Goal: Task Accomplishment & Management: Use online tool/utility

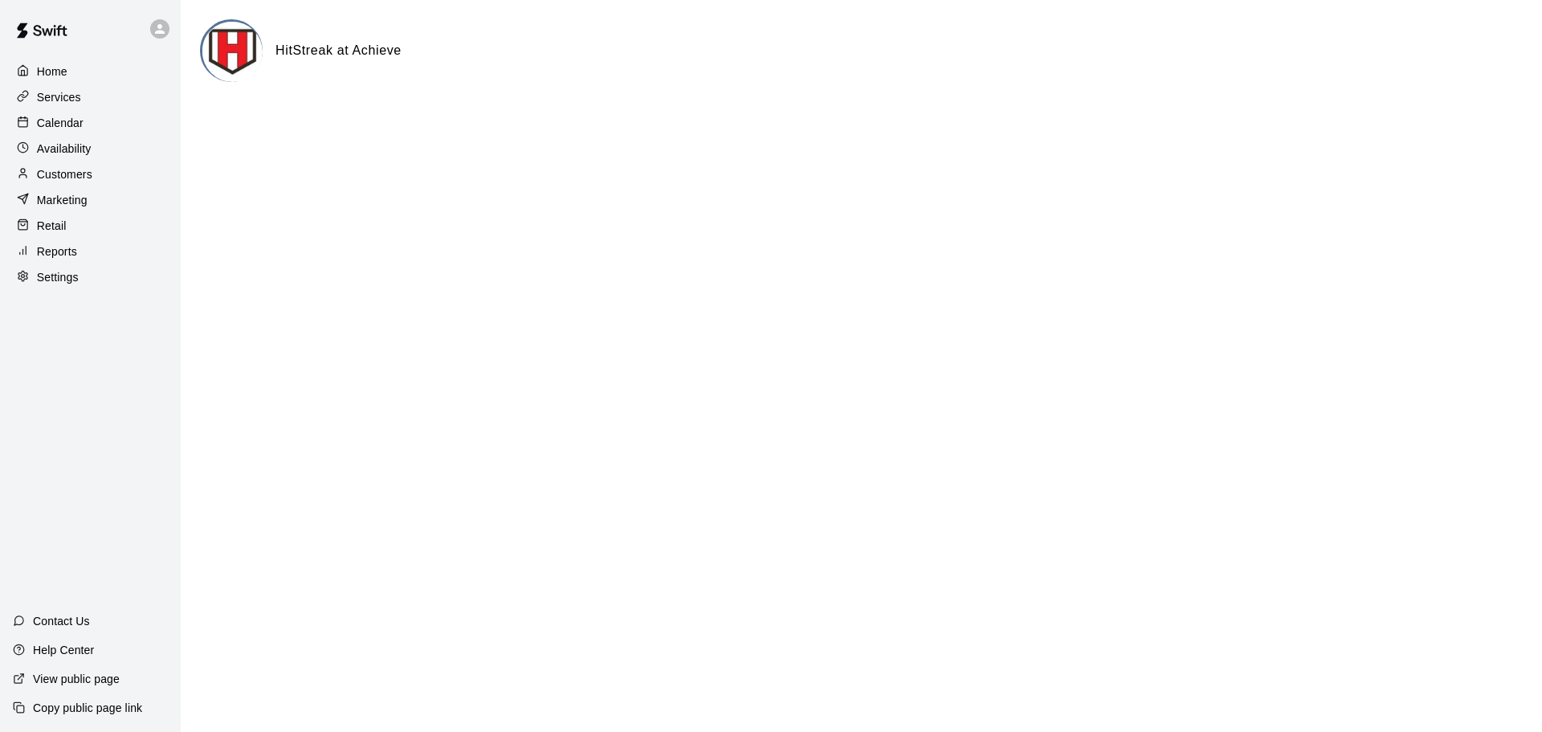
click at [61, 102] on p "Services" at bounding box center [59, 97] width 44 height 16
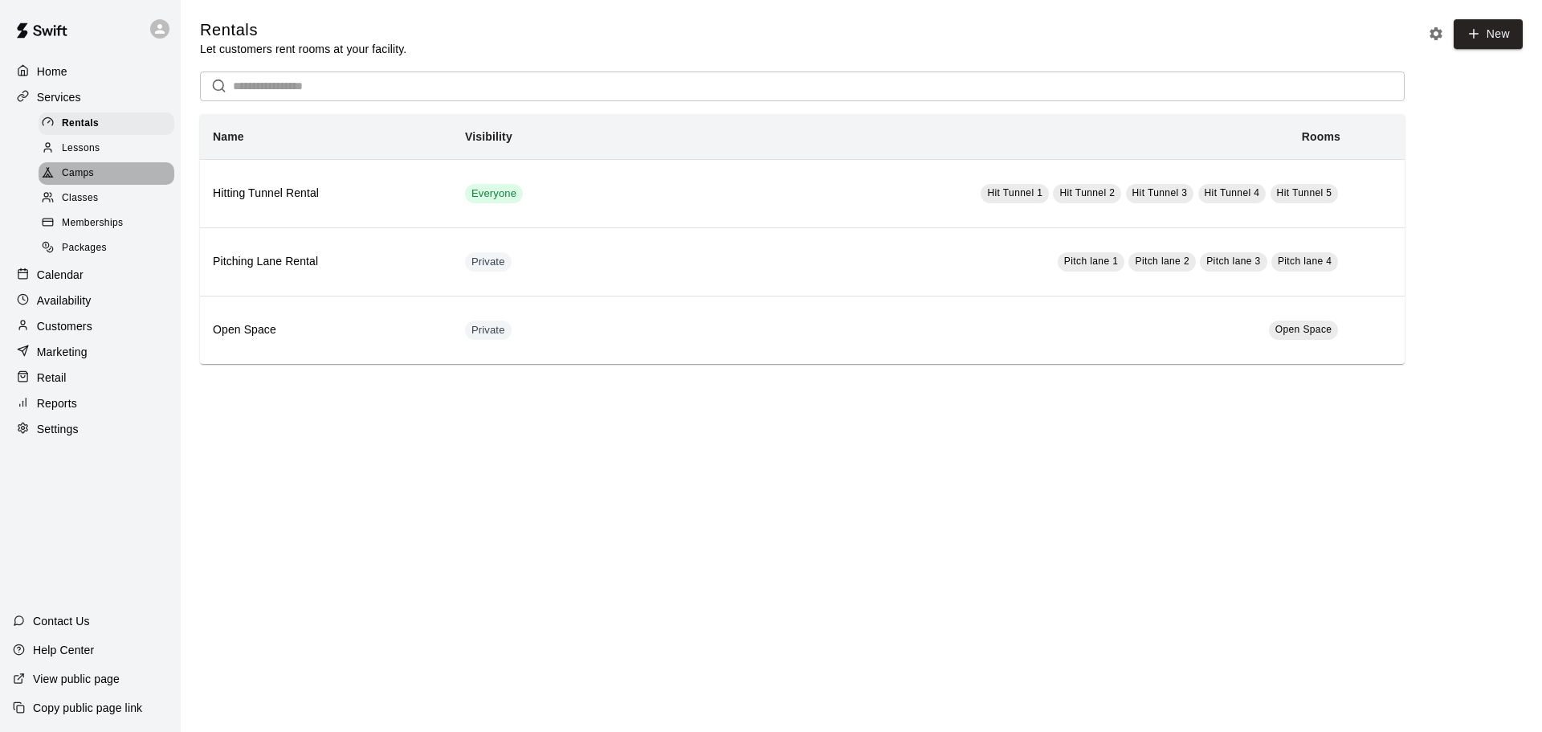
click at [90, 177] on span "Camps" at bounding box center [78, 173] width 32 height 16
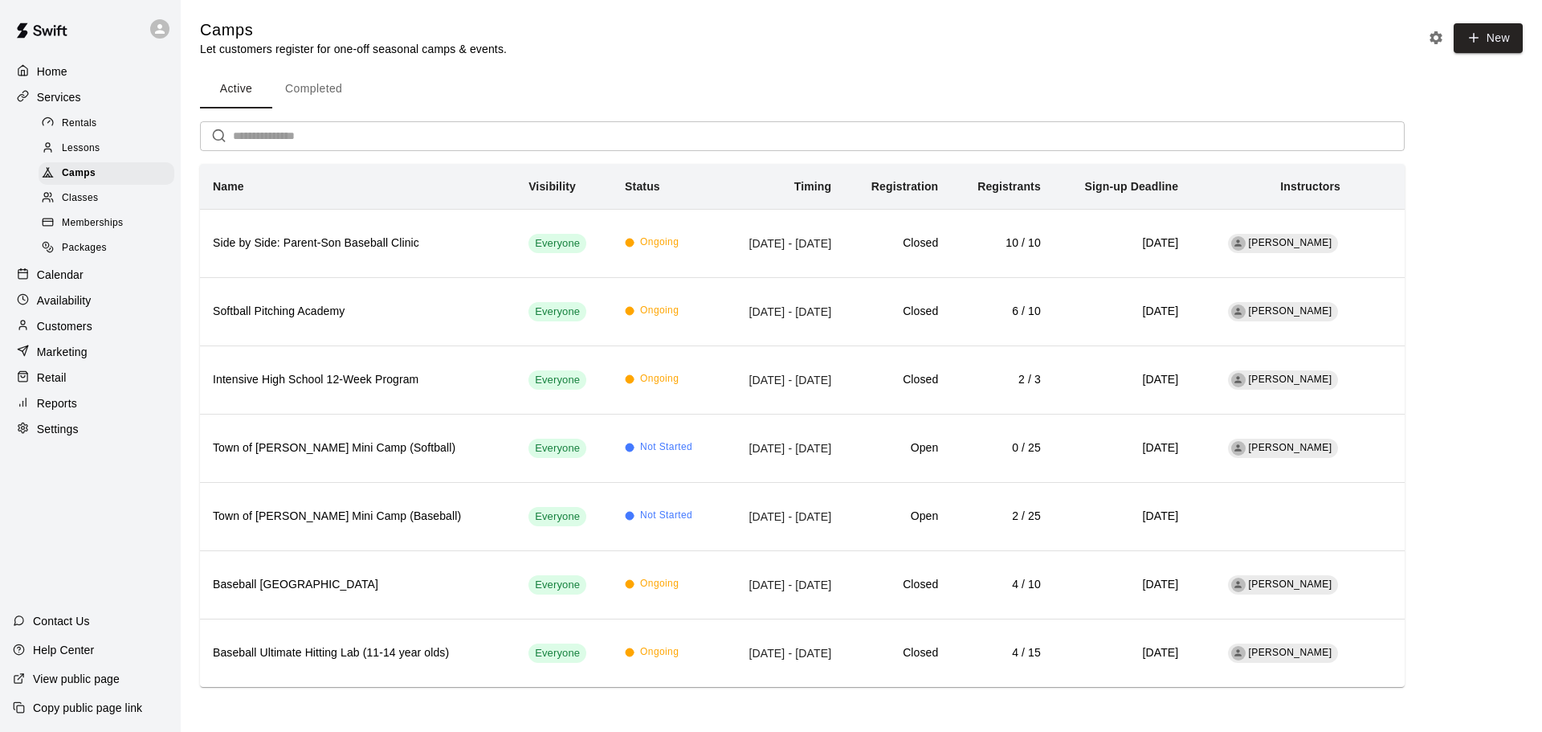
click at [70, 269] on div "Calendar" at bounding box center [90, 275] width 155 height 24
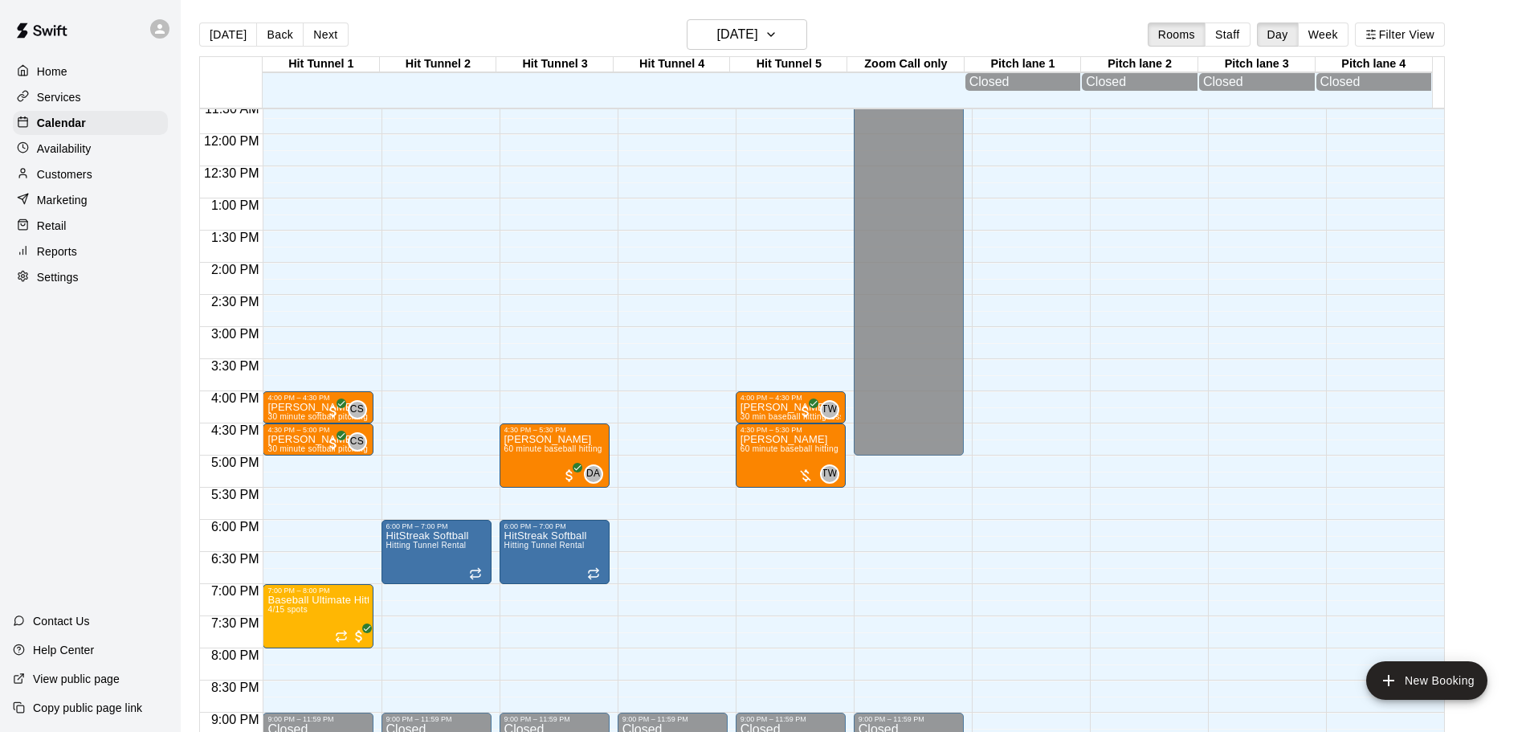
scroll to position [745, 0]
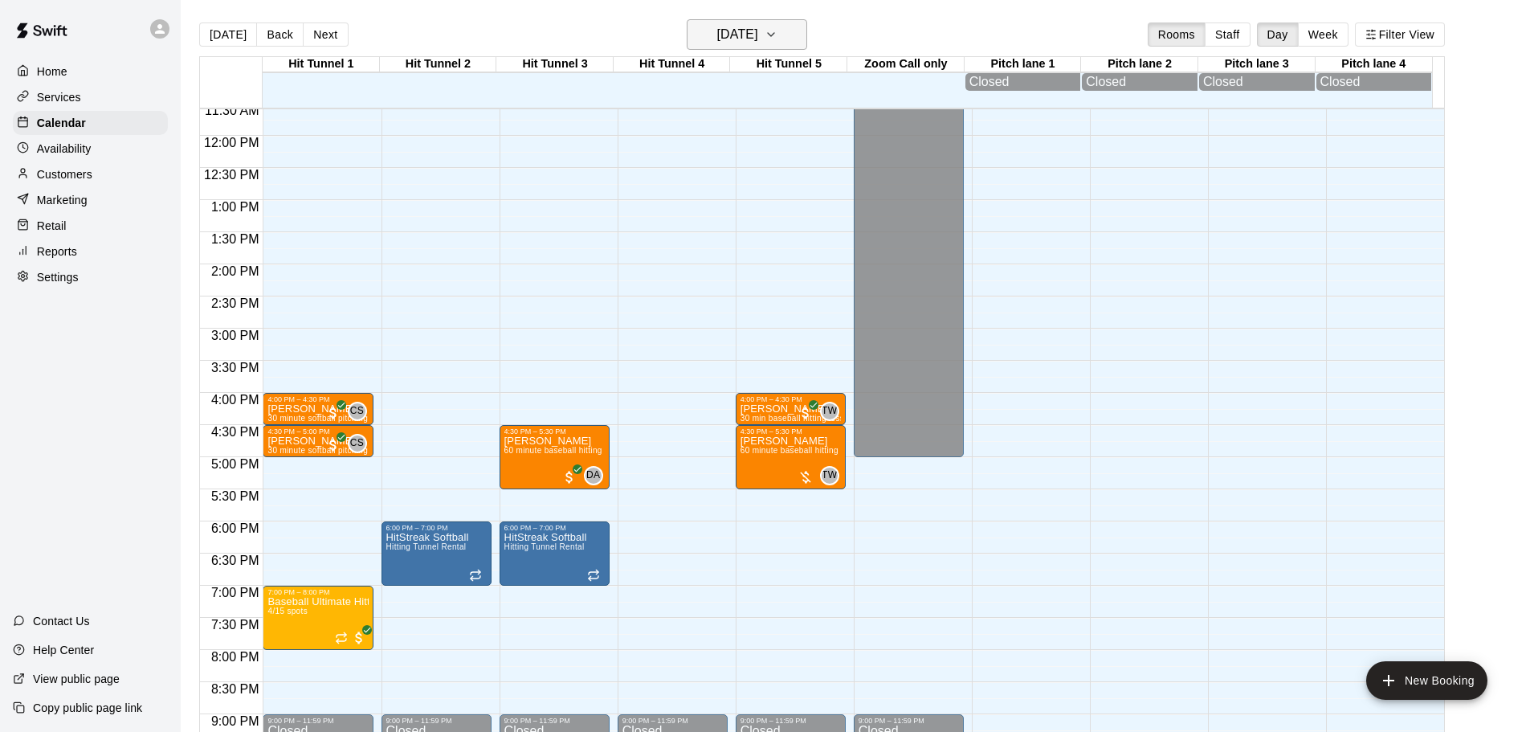
click at [758, 29] on h6 "[DATE]" at bounding box center [737, 34] width 41 height 22
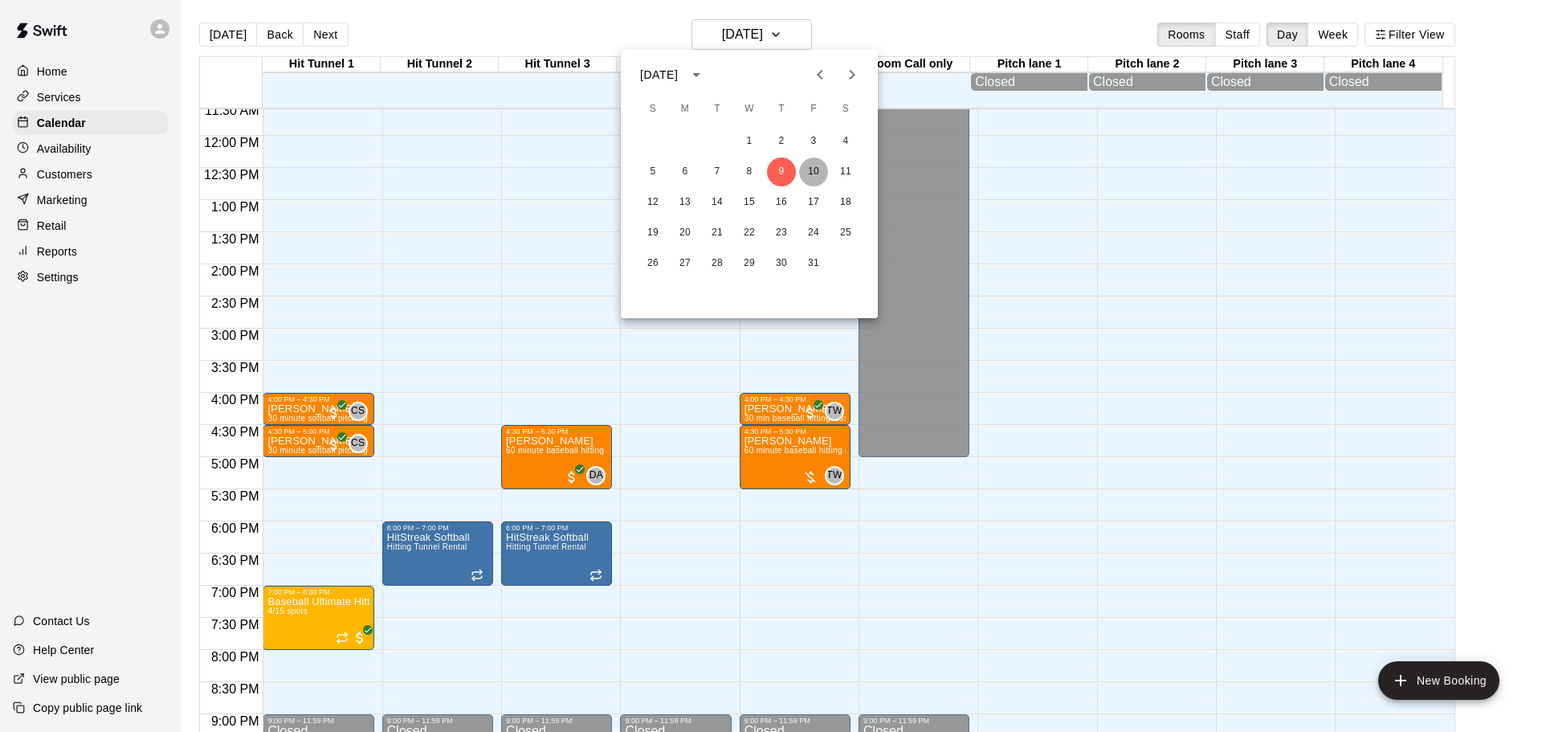
click at [816, 175] on button "10" at bounding box center [813, 171] width 29 height 29
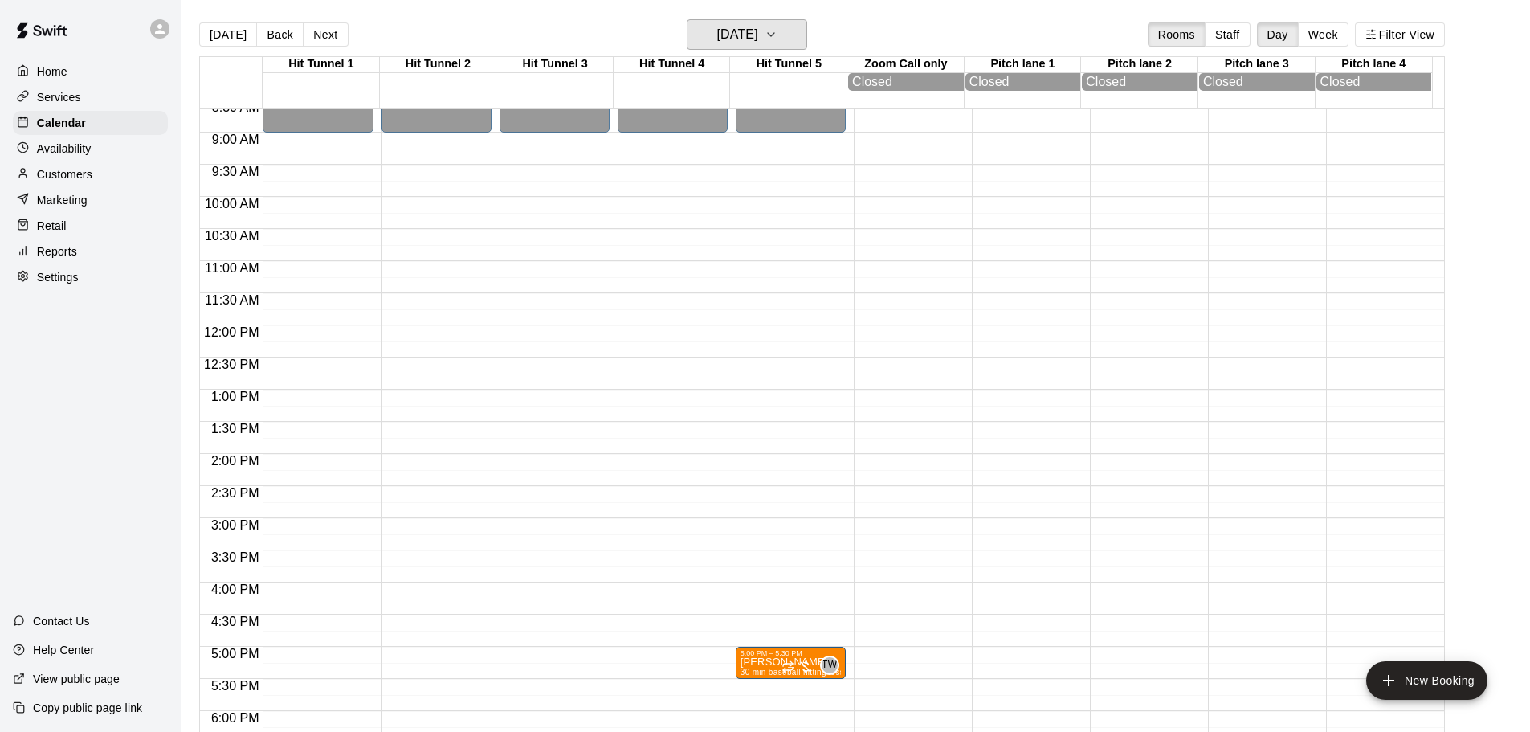
scroll to position [584, 0]
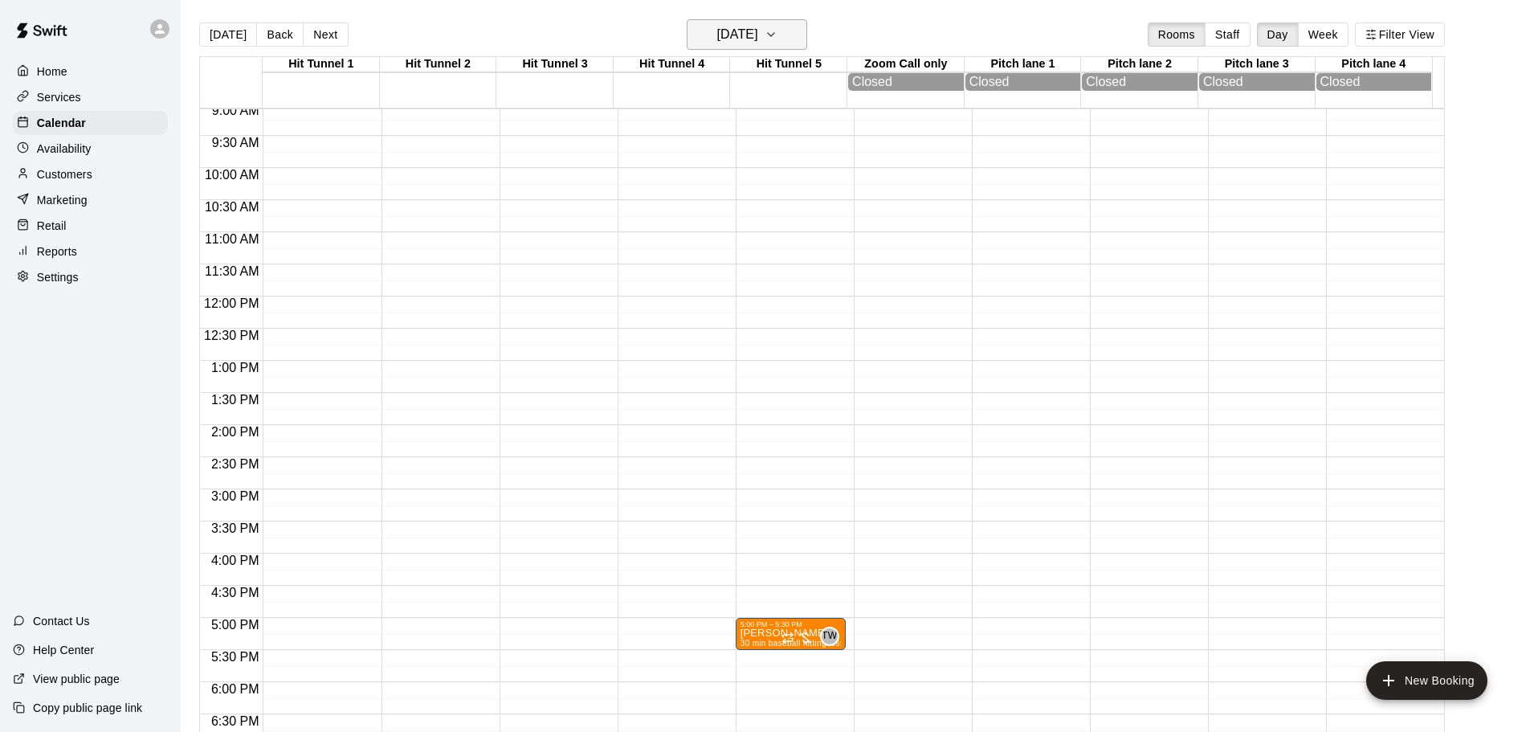
click at [744, 19] on button "[DATE]" at bounding box center [747, 34] width 120 height 31
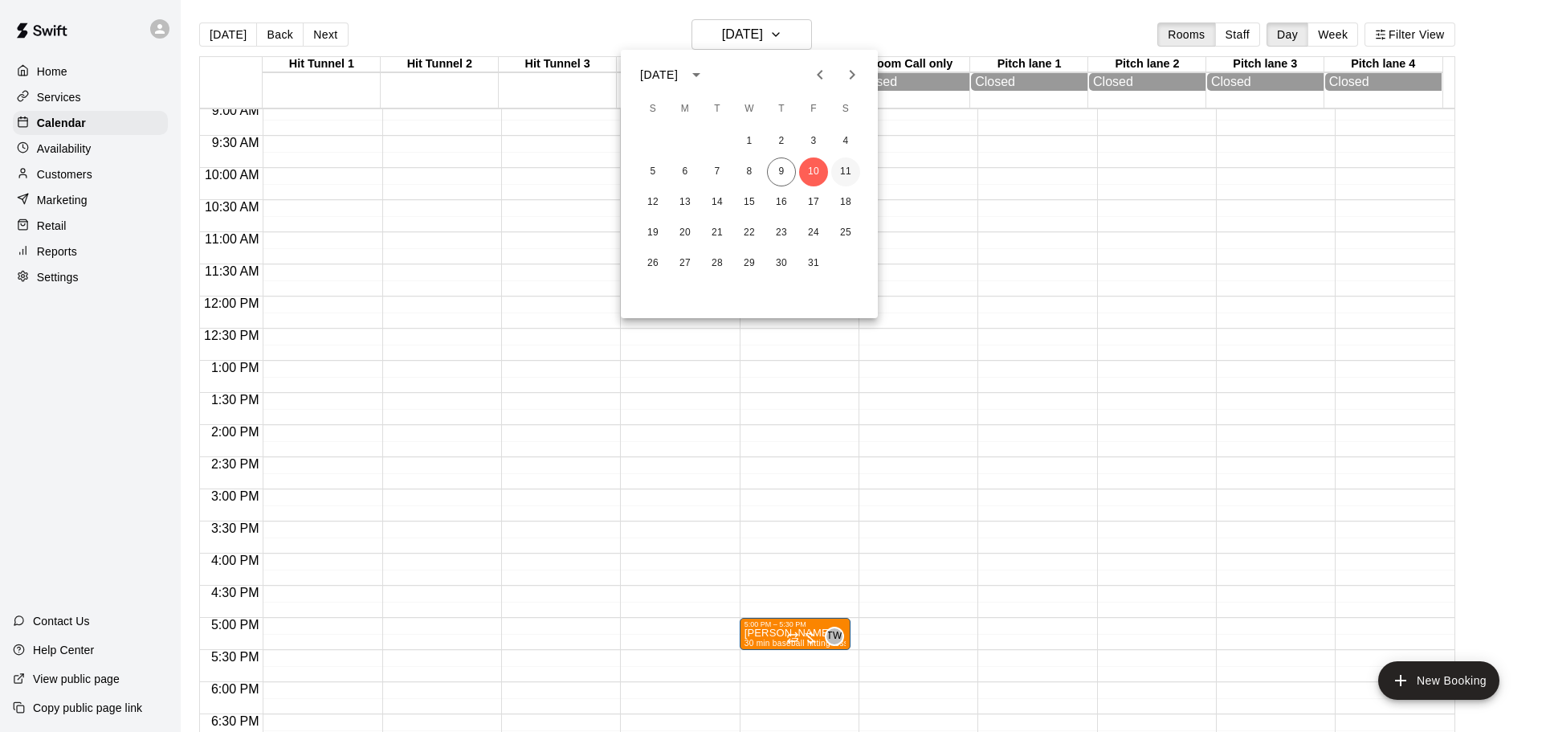
click at [847, 169] on button "11" at bounding box center [845, 171] width 29 height 29
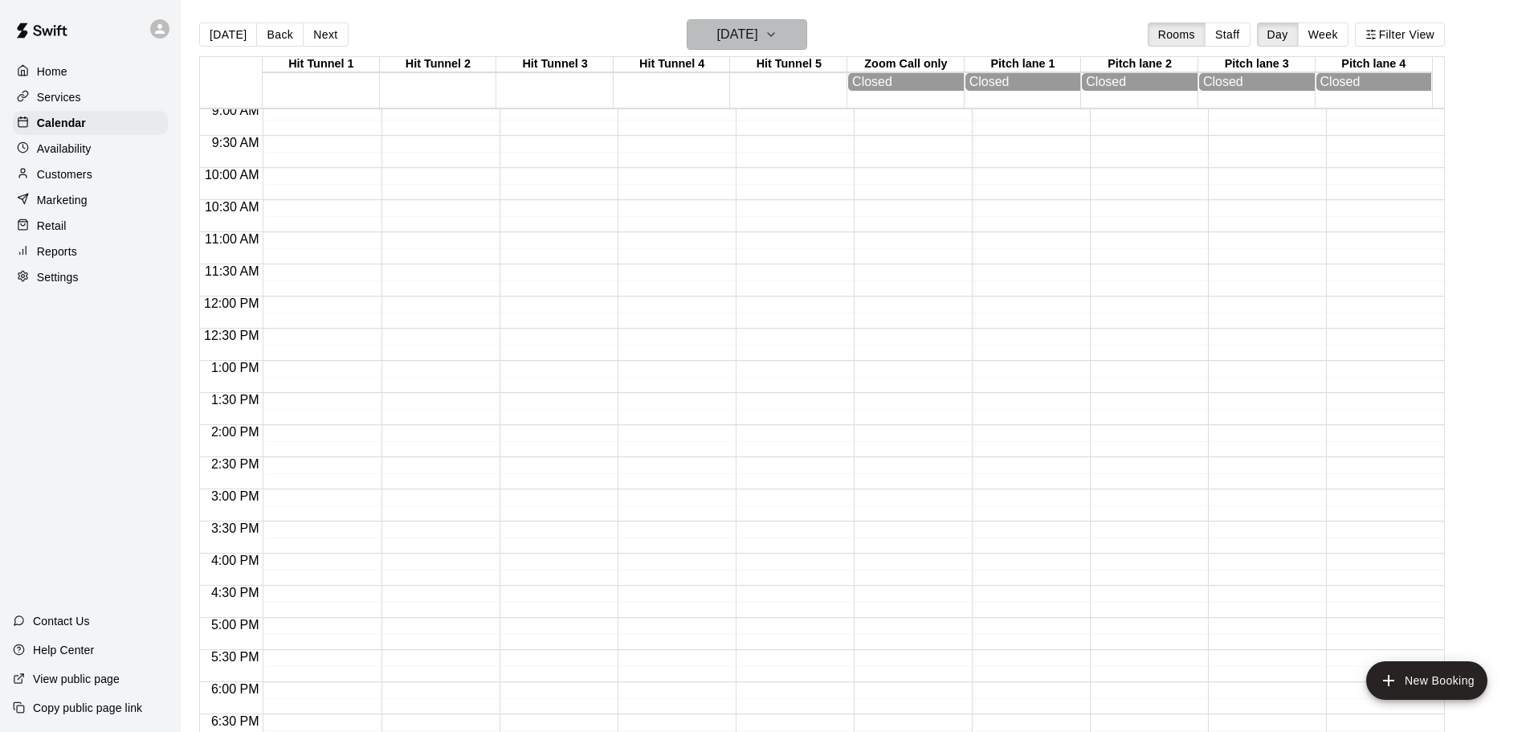
click at [758, 24] on h6 "[DATE]" at bounding box center [737, 34] width 41 height 22
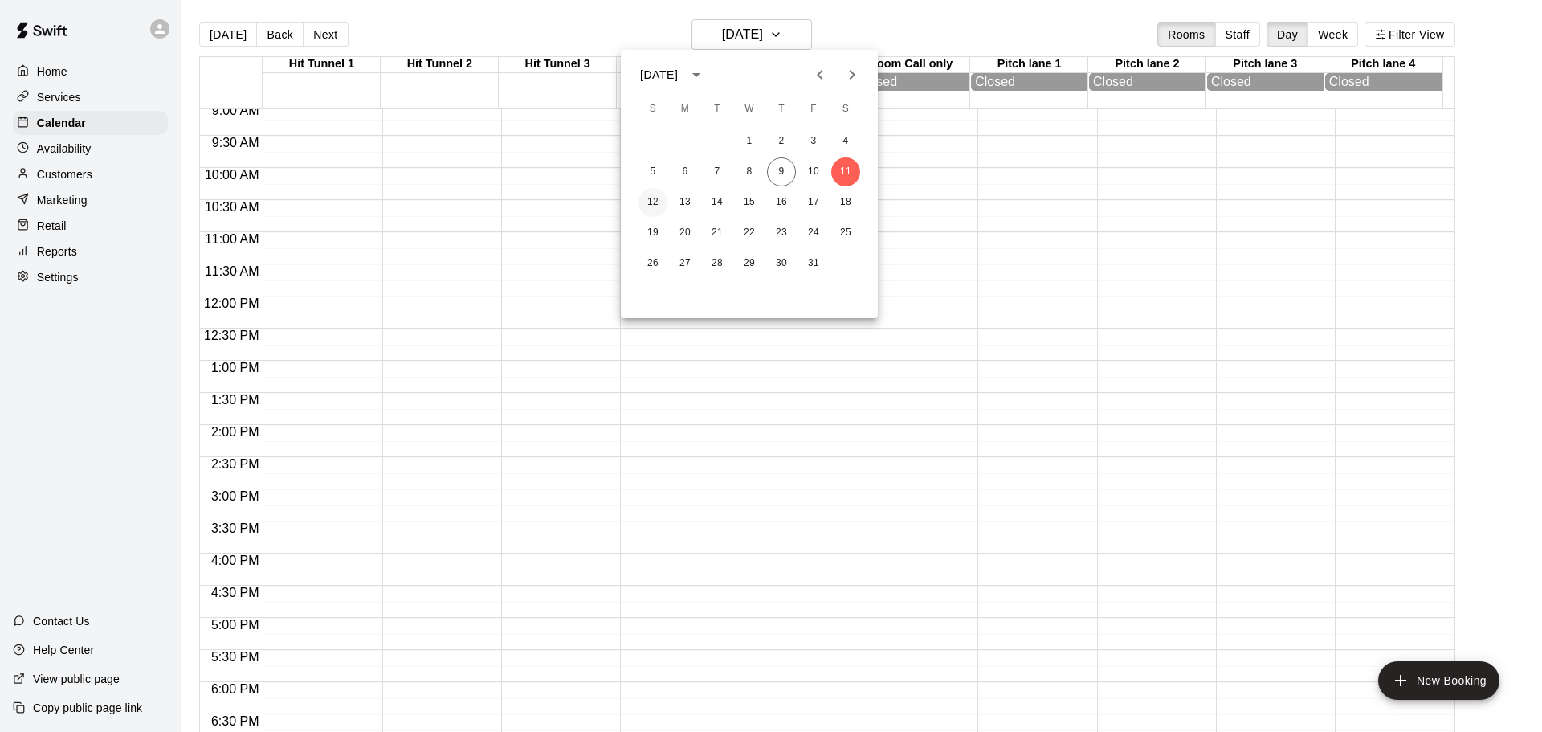
click at [651, 200] on button "12" at bounding box center [653, 202] width 29 height 29
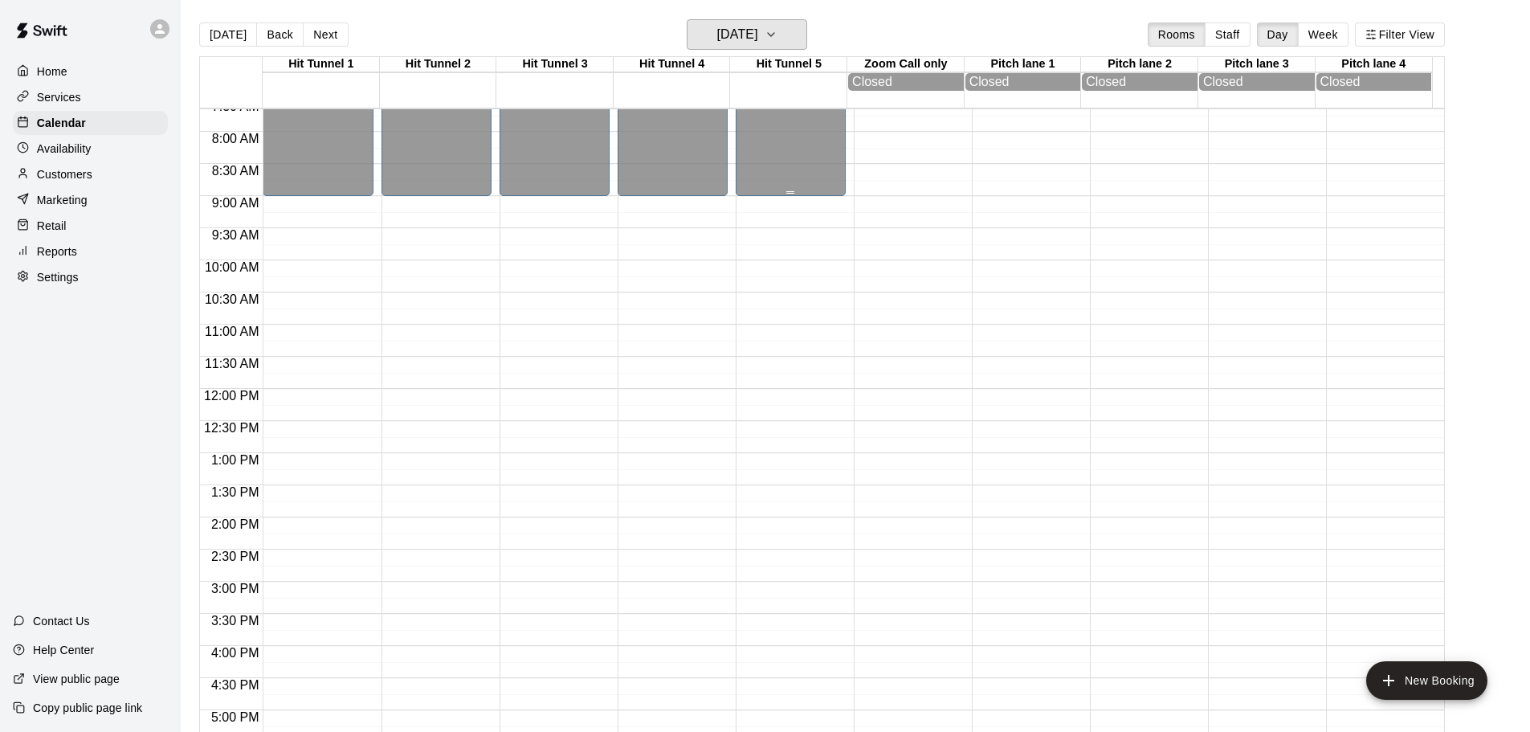
scroll to position [423, 0]
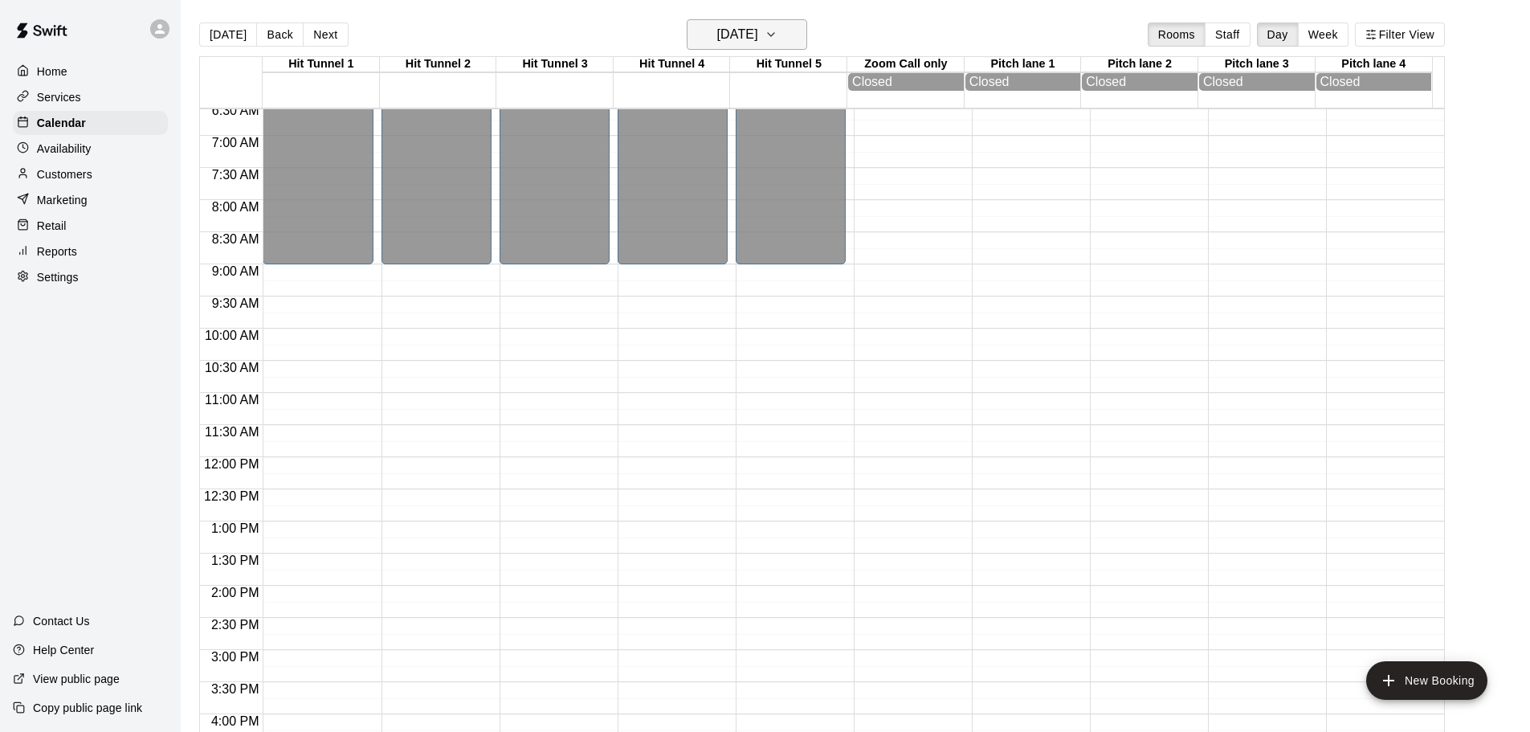
click at [758, 40] on h6 "[DATE]" at bounding box center [737, 34] width 41 height 22
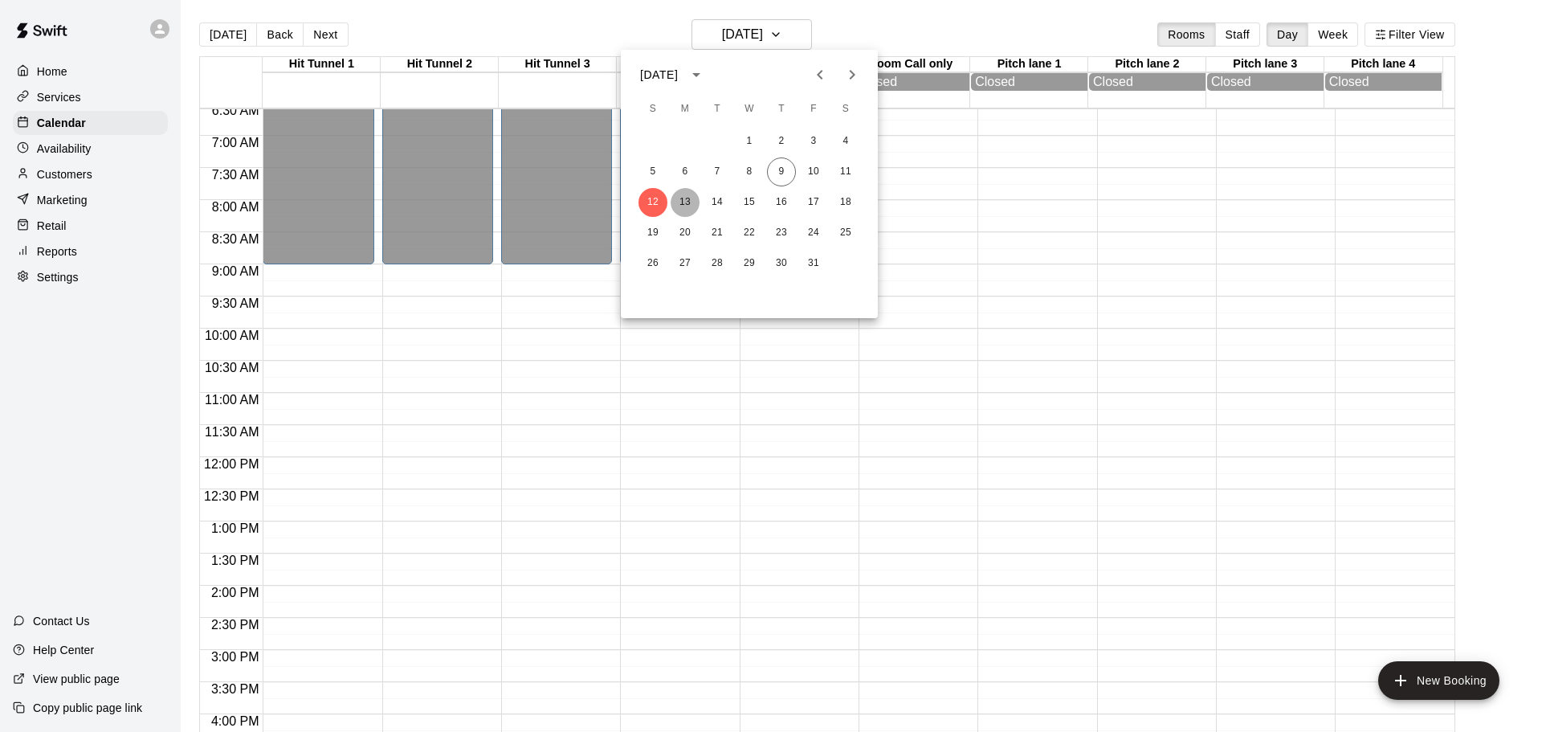
click at [685, 206] on button "13" at bounding box center [685, 202] width 29 height 29
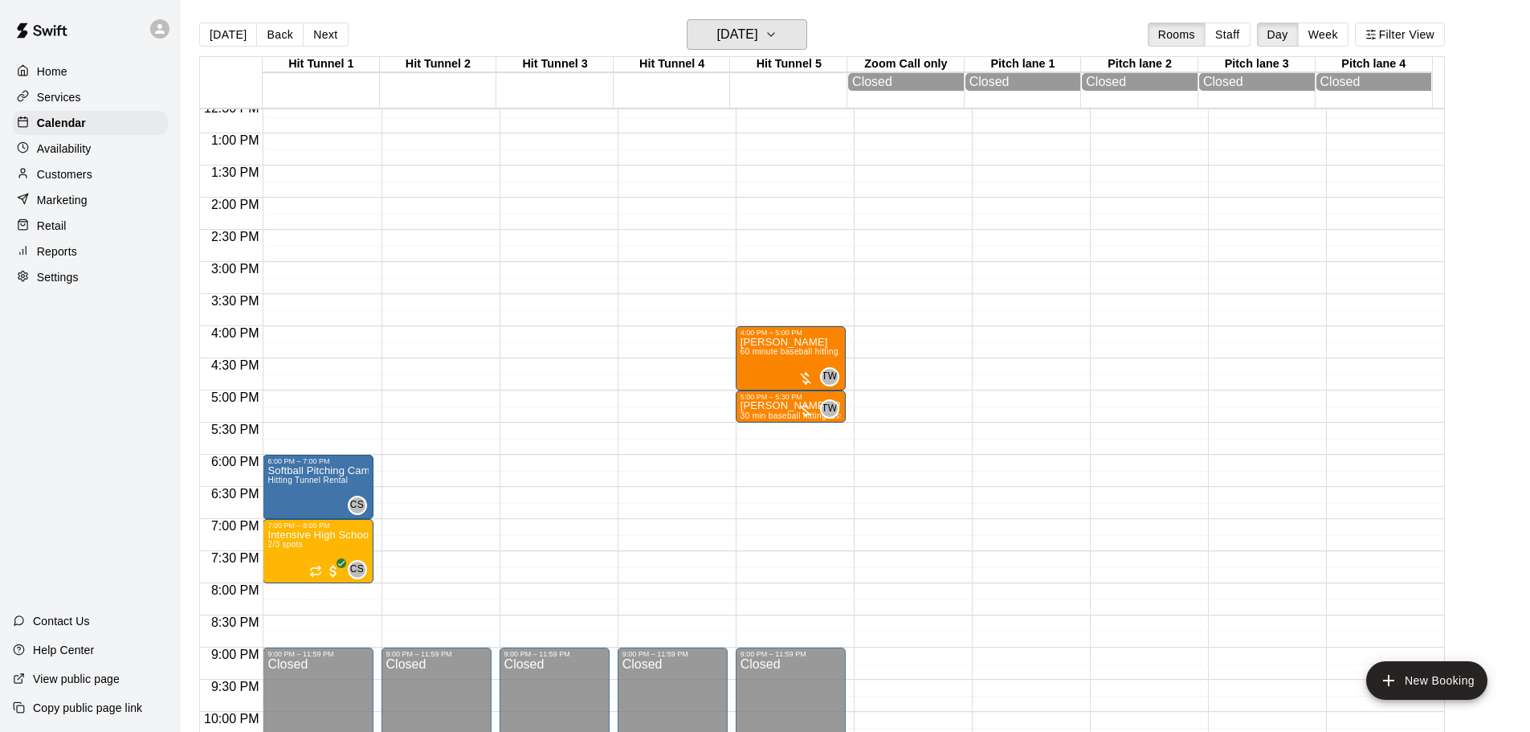
scroll to position [745, 0]
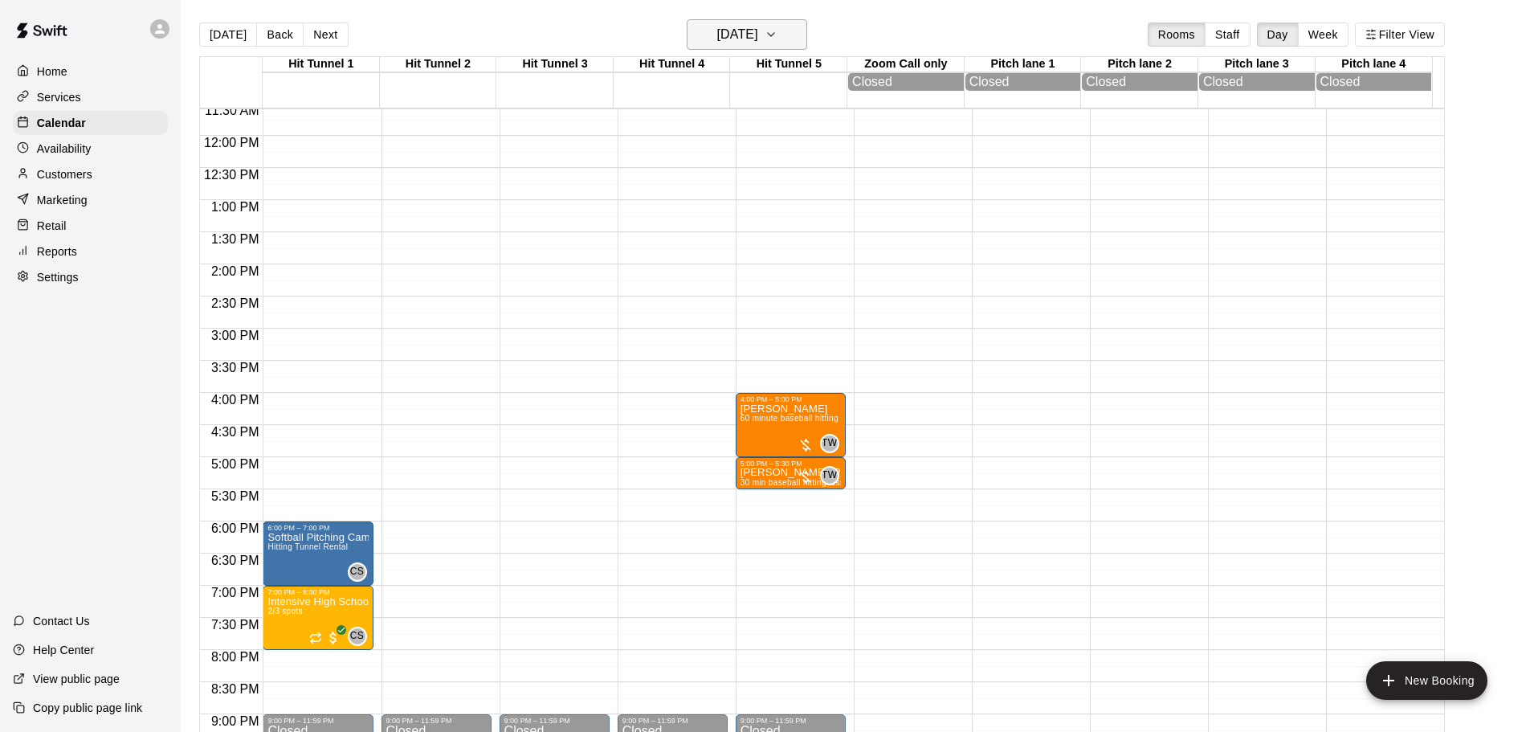
click at [758, 38] on h6 "[DATE]" at bounding box center [737, 34] width 41 height 22
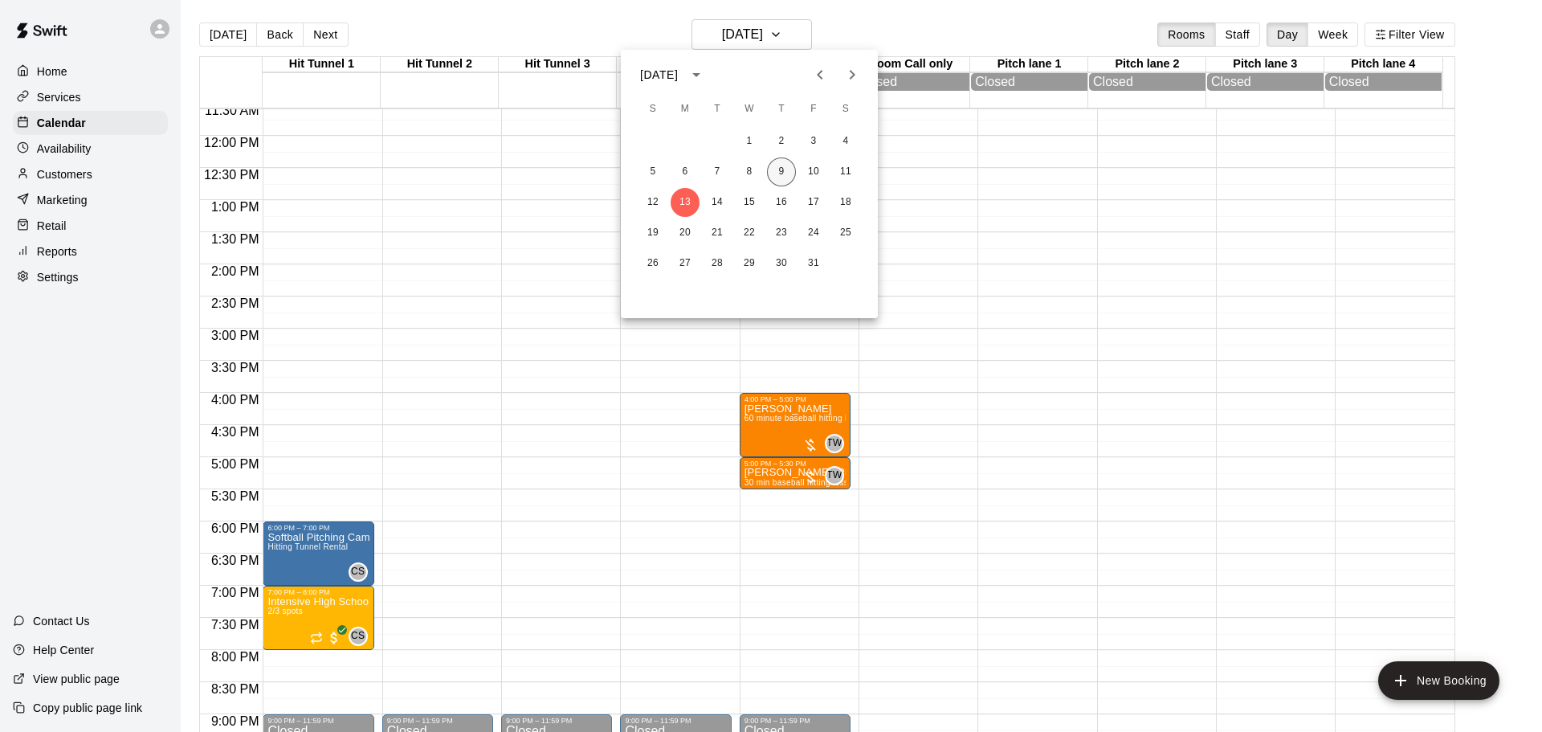
click at [789, 174] on button "9" at bounding box center [781, 171] width 29 height 29
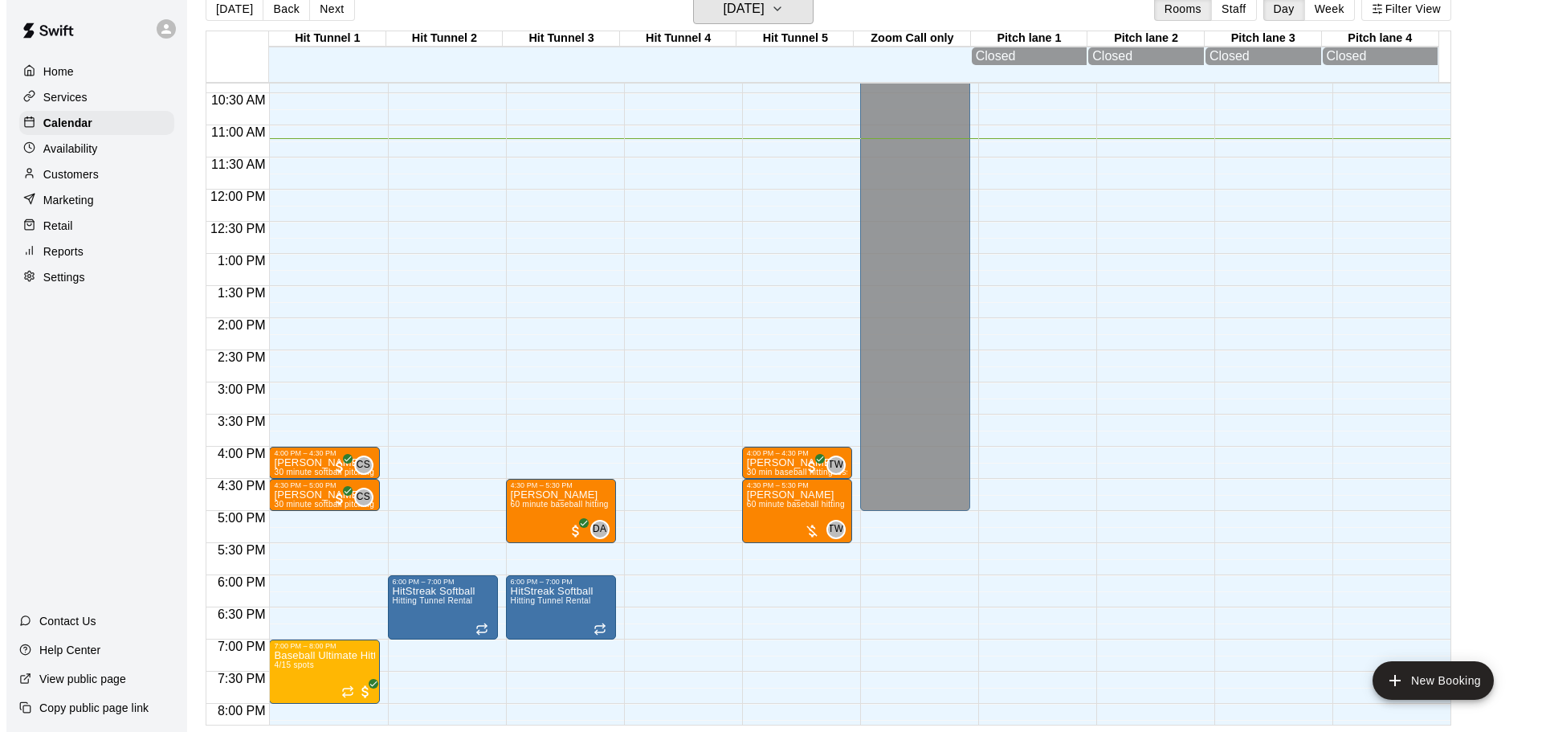
scroll to position [664, 0]
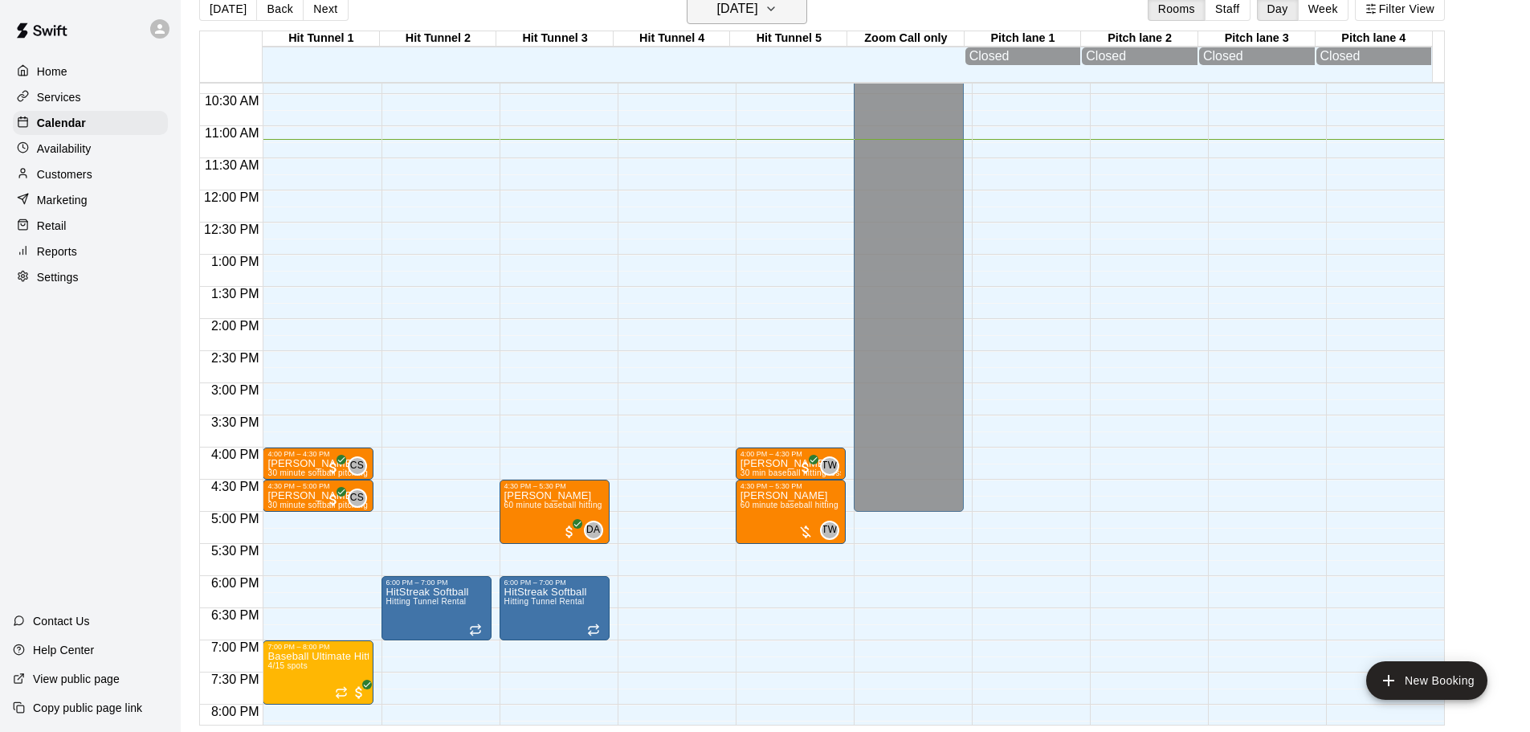
click at [758, 16] on h6 "[DATE]" at bounding box center [737, 9] width 41 height 22
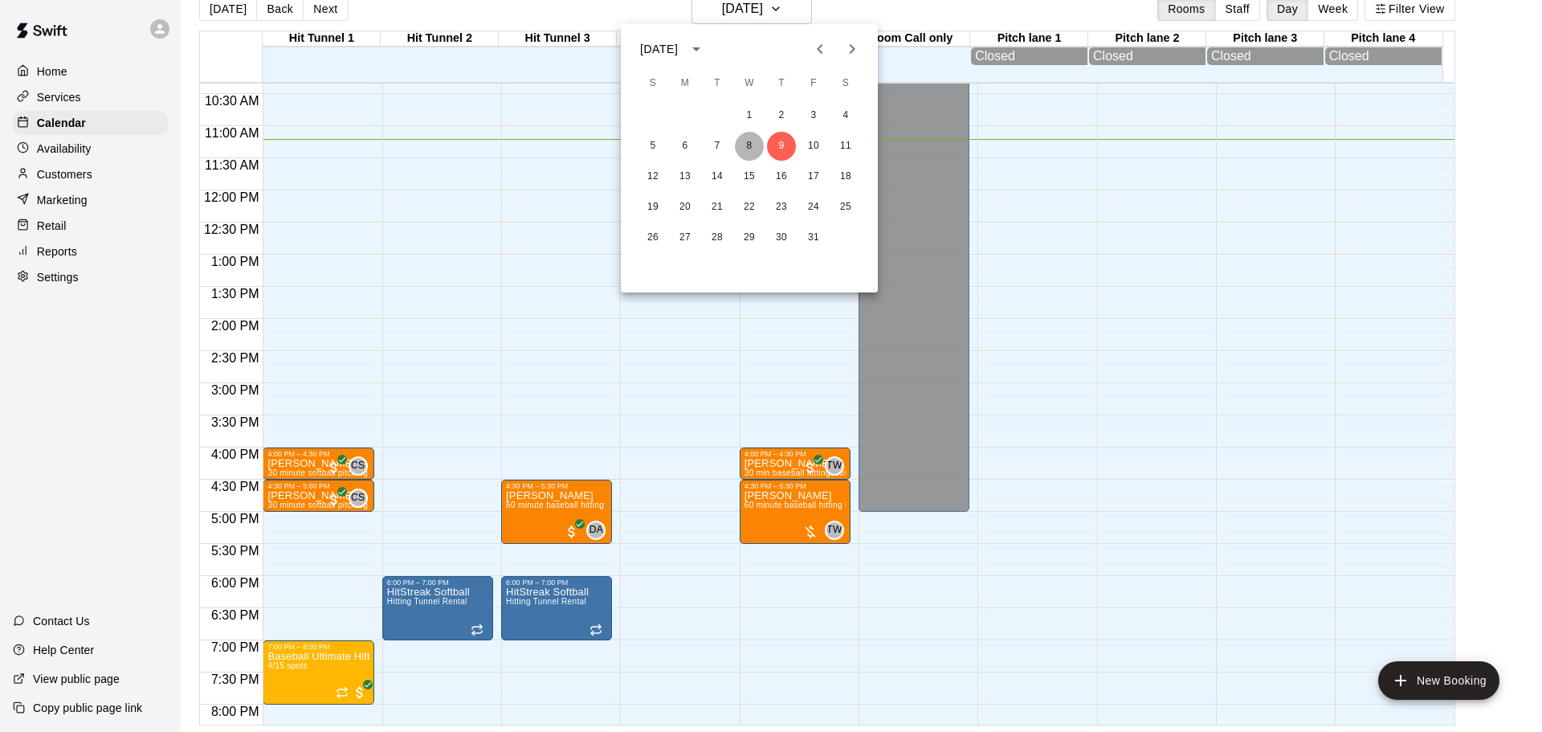
click at [756, 133] on button "8" at bounding box center [749, 146] width 29 height 29
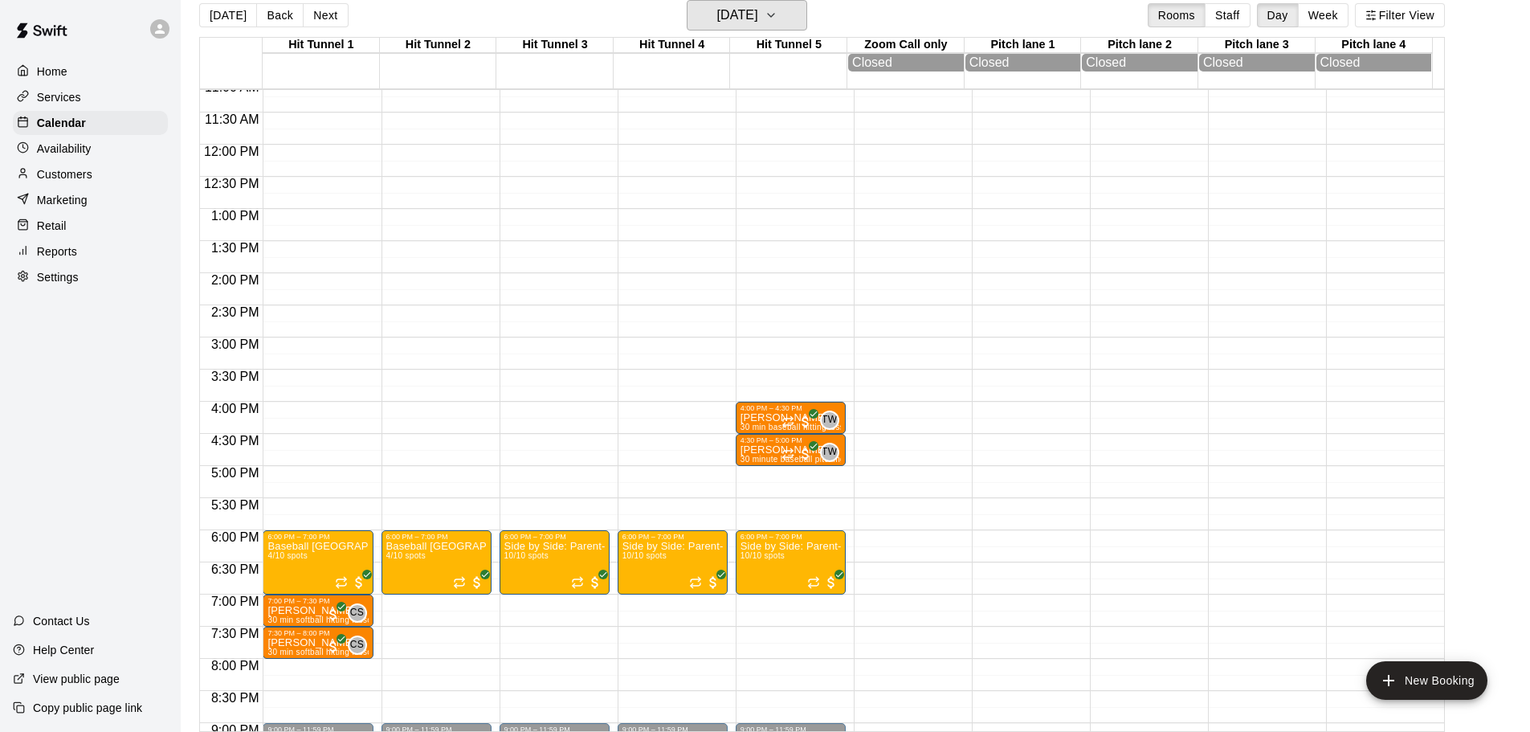
scroll to position [745, 0]
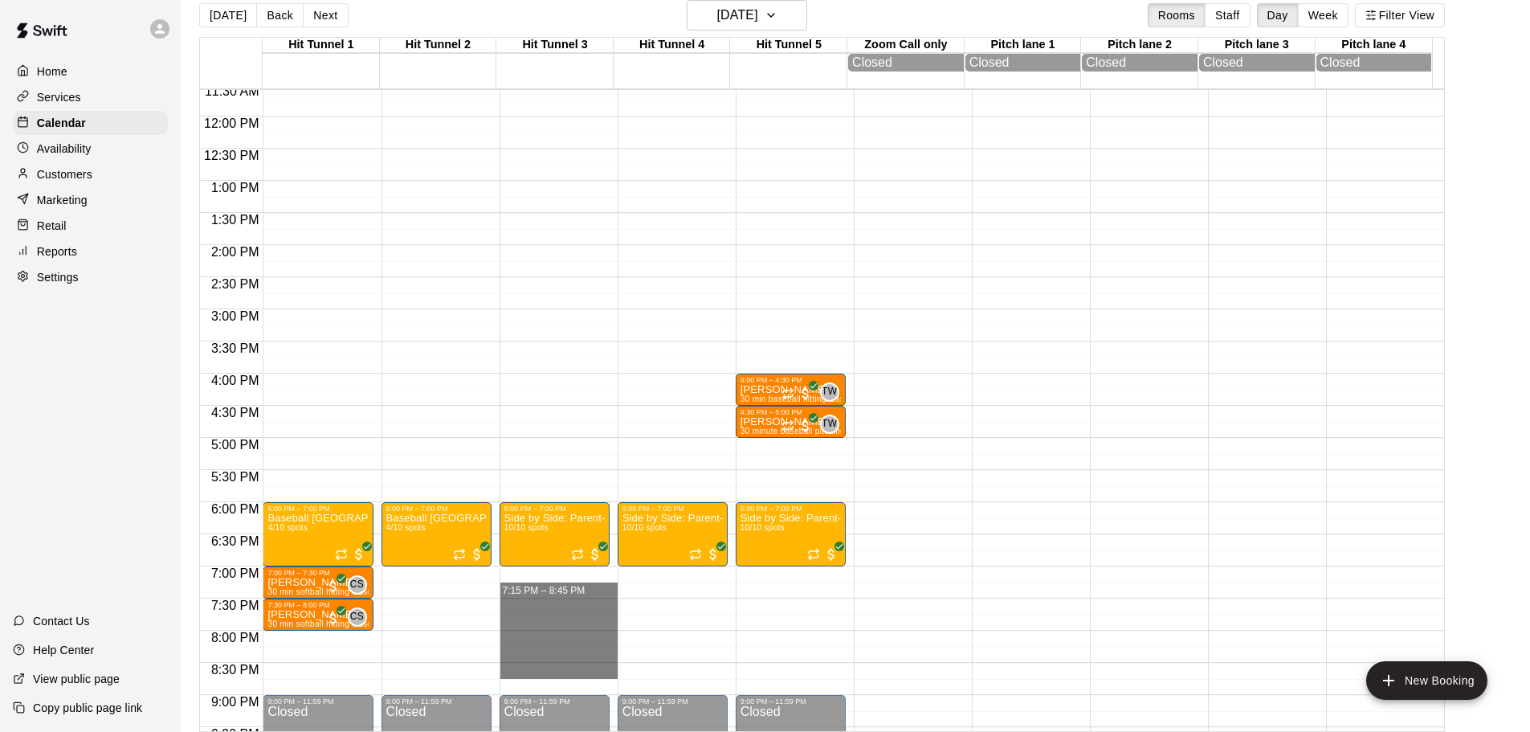
drag, startPoint x: 550, startPoint y: 597, endPoint x: 635, endPoint y: 676, distance: 115.4
click at [635, 676] on div "12:00 AM 12:30 AM 1:00 AM 1:30 AM 2:00 AM 2:30 AM 3:00 AM 3:30 AM 4:00 AM 4:30 …" at bounding box center [822, 409] width 1244 height 643
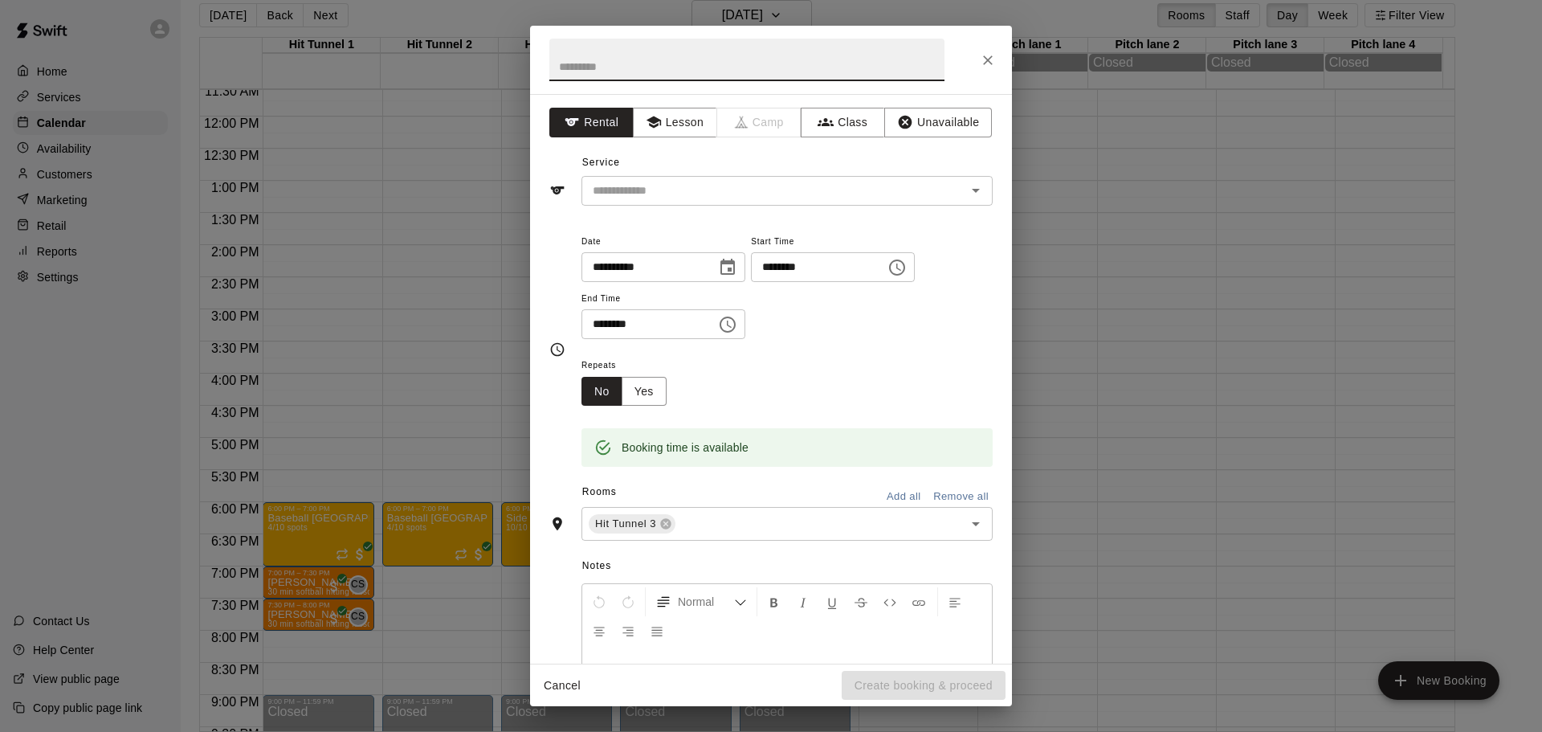
click at [571, 686] on button "Cancel" at bounding box center [562, 686] width 51 height 30
